Goal: Transaction & Acquisition: Purchase product/service

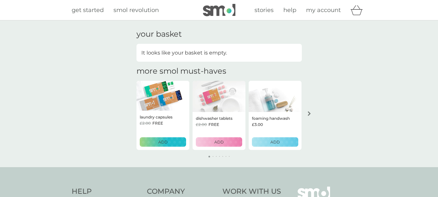
click at [163, 143] on p "ADD" at bounding box center [162, 142] width 9 height 6
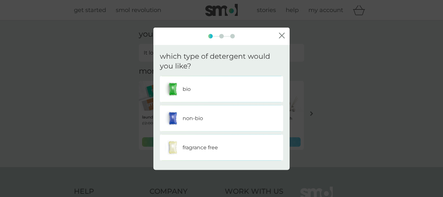
click at [205, 89] on div "bio" at bounding box center [221, 89] width 113 height 16
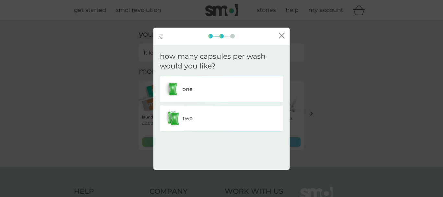
click at [187, 94] on div "one" at bounding box center [221, 89] width 113 height 16
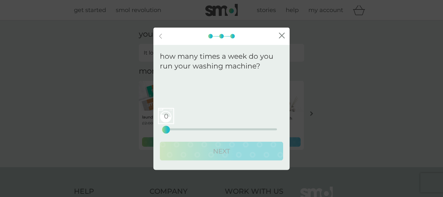
click at [168, 117] on span "0" at bounding box center [166, 116] width 16 height 16
click at [201, 129] on div "8 0 12.5 25" at bounding box center [221, 129] width 111 height 2
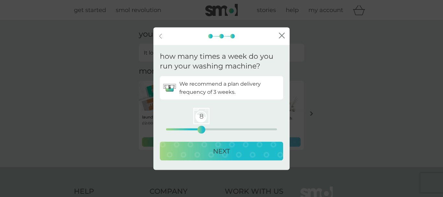
click at [223, 151] on p "NEXT" at bounding box center [221, 151] width 17 height 10
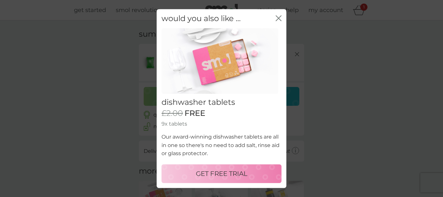
click at [277, 19] on icon "close" at bounding box center [278, 18] width 6 height 6
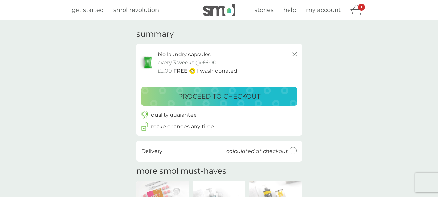
click at [203, 103] on button "proceed to checkout" at bounding box center [218, 96] width 155 height 19
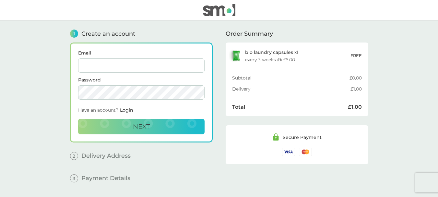
type input "[EMAIL_ADDRESS][DOMAIN_NAME]"
click at [146, 130] on button "Next" at bounding box center [141, 127] width 126 height 16
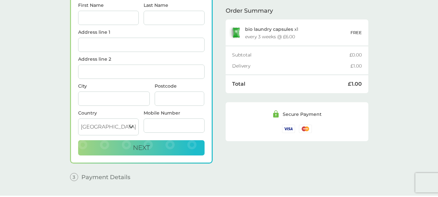
scroll to position [92, 0]
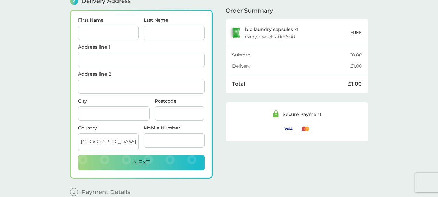
click at [105, 32] on input "First Name" at bounding box center [108, 33] width 61 height 14
type input "[PERSON_NAME]"
type input "ch"
type input "sdfgsdg"
type input "solane street"
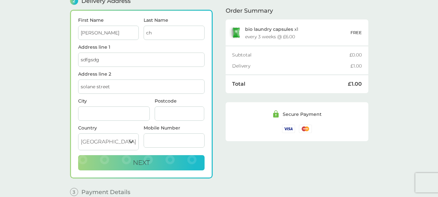
type input "sgsdfg"
type input "TW7 4EJ"
type input "07911526865"
click at [117, 157] on button "Next" at bounding box center [141, 163] width 126 height 16
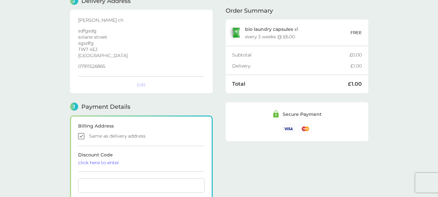
checkbox input "true"
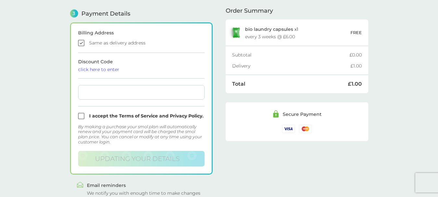
click at [95, 71] on div "click here to enter" at bounding box center [141, 69] width 126 height 5
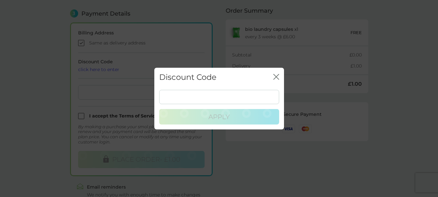
click at [173, 97] on input at bounding box center [219, 97] width 120 height 14
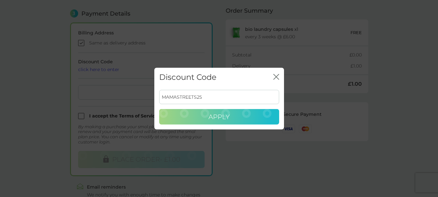
type input "MAMASTREETS25"
click at [200, 117] on button "Apply" at bounding box center [219, 117] width 120 height 16
